Goal: Task Accomplishment & Management: Use online tool/utility

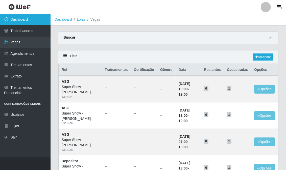
click at [17, 15] on link "Dashboard" at bounding box center [25, 19] width 50 height 11
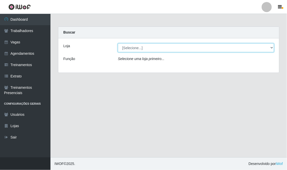
click at [152, 48] on select "[Selecione...] Super Show - Abel Cabral SUPER SHOW - Coophab" at bounding box center [196, 47] width 156 height 9
select select "120"
click at [118, 43] on select "[Selecione...] Super Show - Abel Cabral SUPER SHOW - Coophab" at bounding box center [196, 47] width 156 height 9
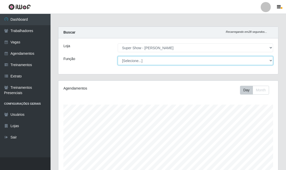
click at [138, 62] on select "[Selecione...] ASG Auxiliar de Estacionamento Balconista Embalador Embalador + …" at bounding box center [195, 60] width 155 height 9
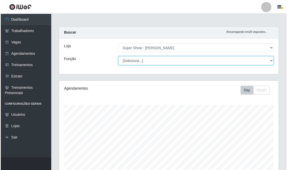
scroll to position [107, 0]
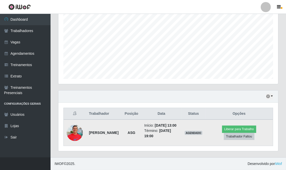
click at [77, 127] on img at bounding box center [75, 132] width 16 height 21
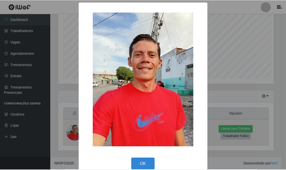
scroll to position [104, 216]
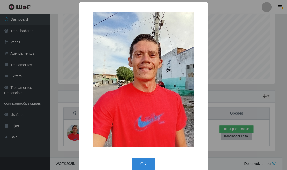
click at [53, 8] on div "× OK Cancel" at bounding box center [143, 85] width 287 height 170
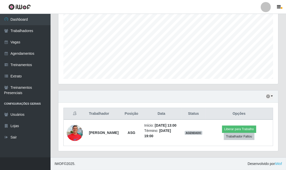
scroll to position [0, 0]
